Goal: Information Seeking & Learning: Find specific fact

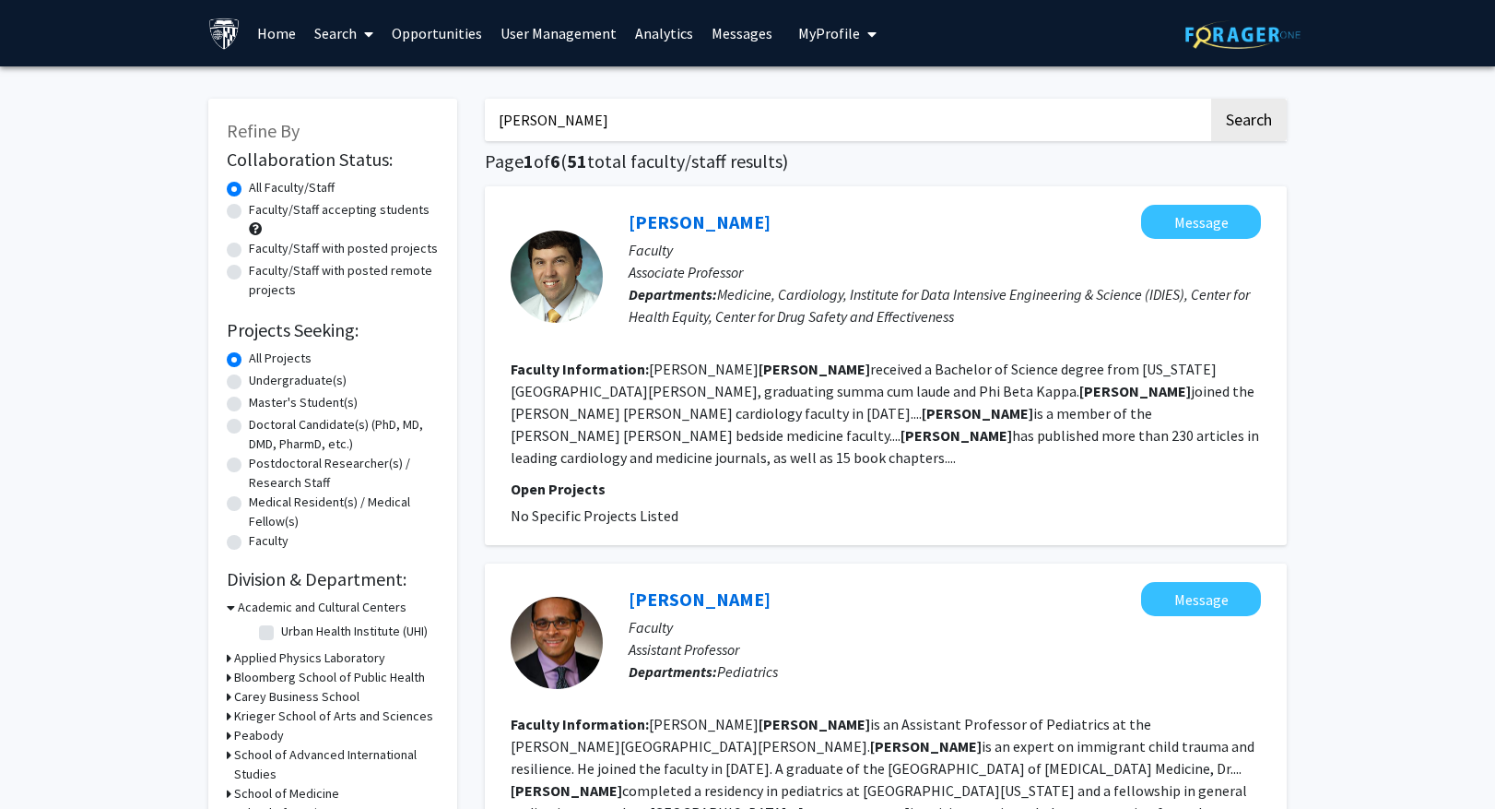
drag, startPoint x: 662, startPoint y: 124, endPoint x: 360, endPoint y: 127, distance: 302.4
type input "[PERSON_NAME]"
click at [1212, 99] on button "Search" at bounding box center [1250, 120] width 76 height 42
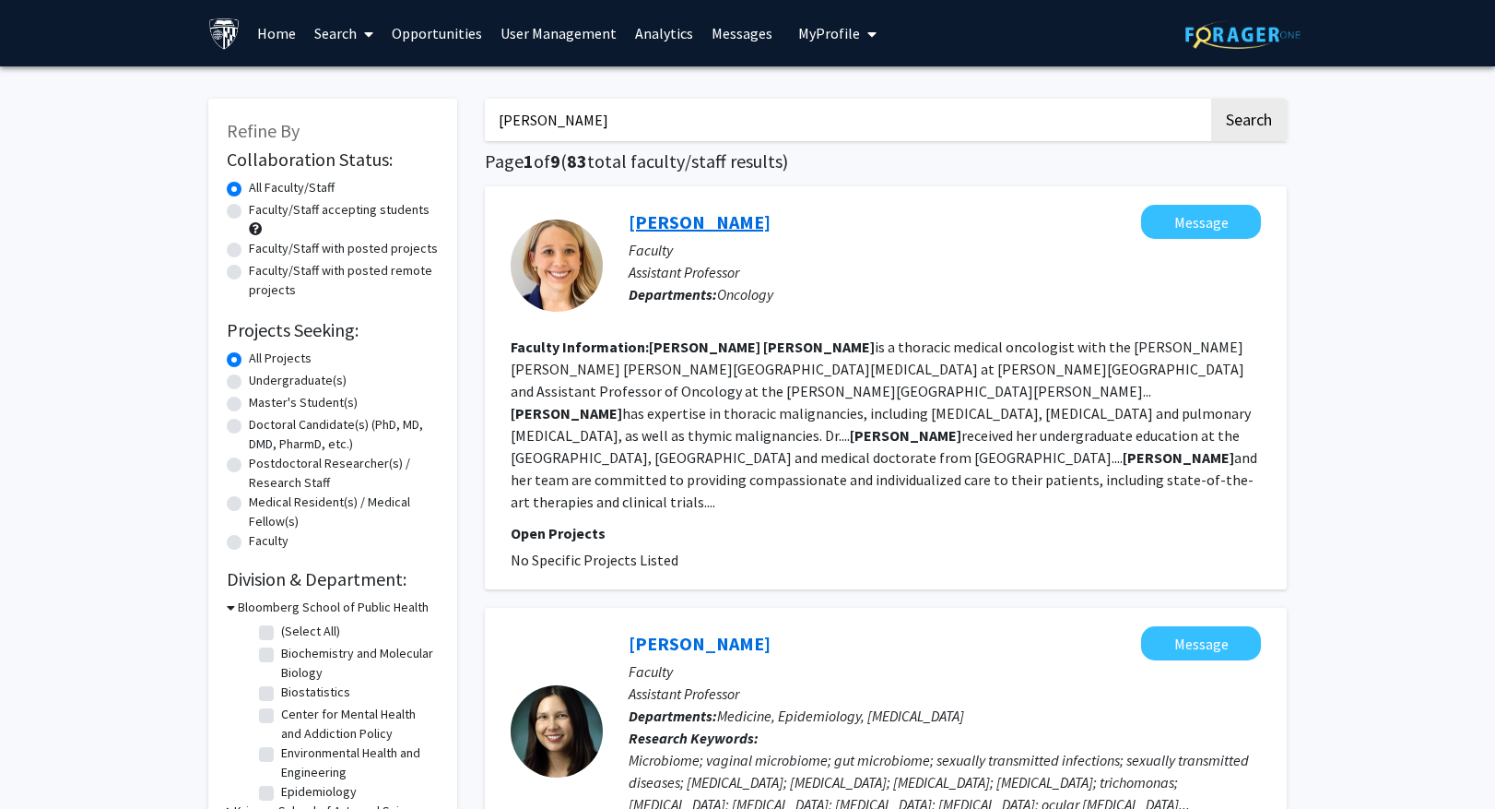
click at [707, 232] on link "[PERSON_NAME]" at bounding box center [700, 221] width 142 height 23
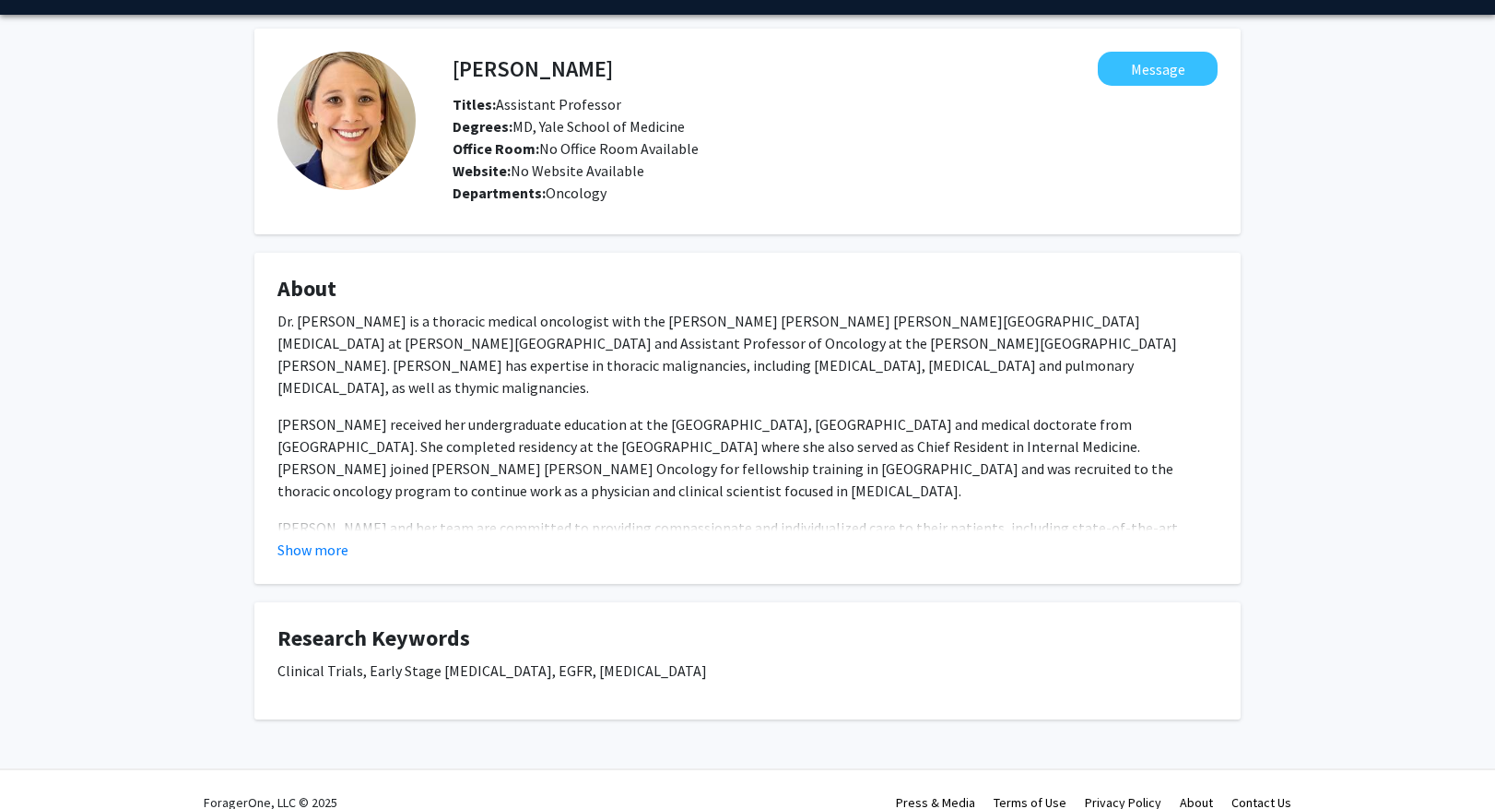
scroll to position [77, 0]
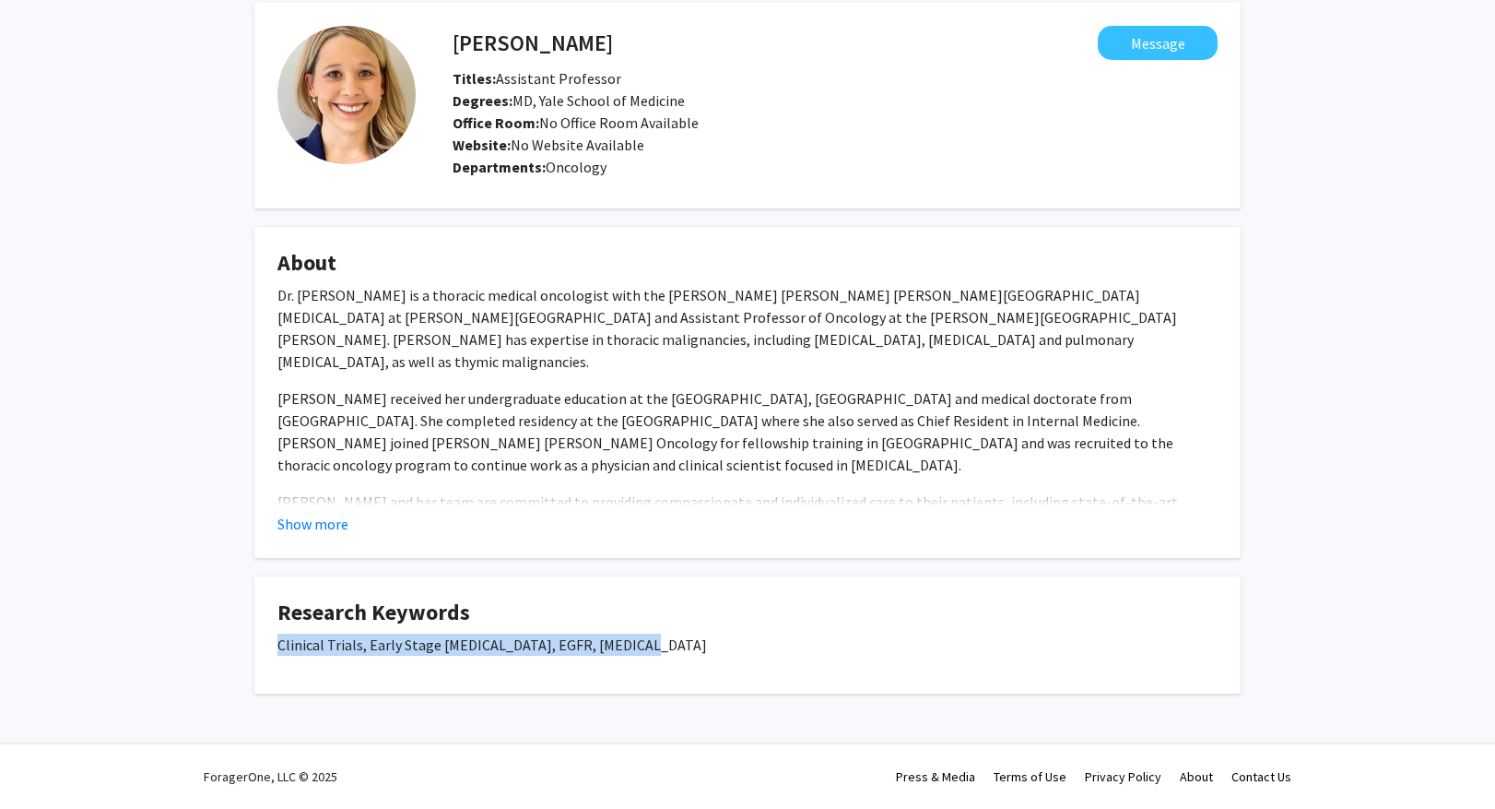
drag, startPoint x: 652, startPoint y: 641, endPoint x: 259, endPoint y: 648, distance: 392.8
click at [259, 648] on fg-card "Research Keywords Clinical Trials, Early Stage [MEDICAL_DATA], EGFR, [MEDICAL_D…" at bounding box center [747, 634] width 987 height 117
copy p "Clinical Trials, Early Stage [MEDICAL_DATA], EGFR, [MEDICAL_DATA]"
